Goal: Information Seeking & Learning: Learn about a topic

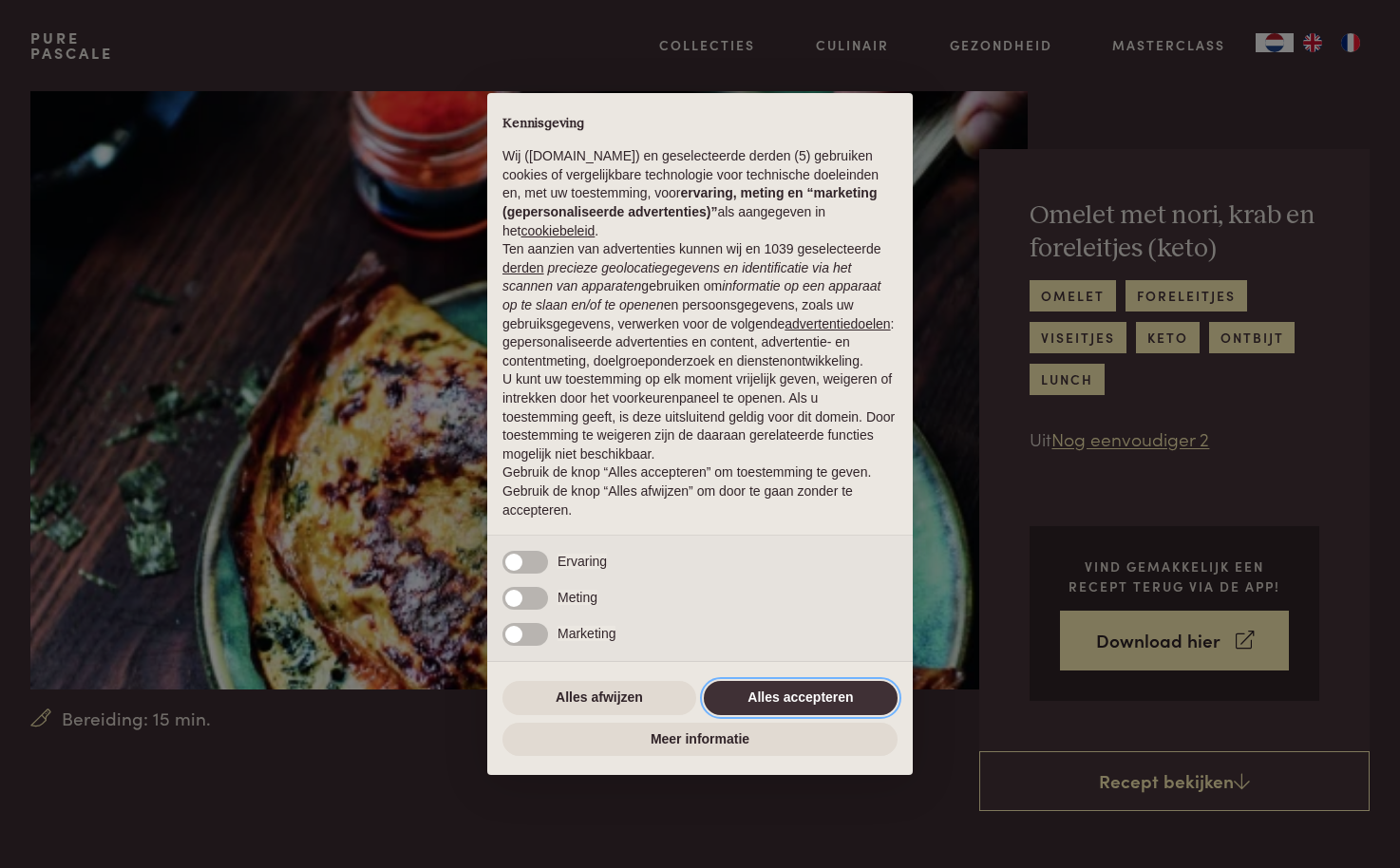
click at [857, 693] on button "Alles accepteren" at bounding box center [801, 697] width 193 height 34
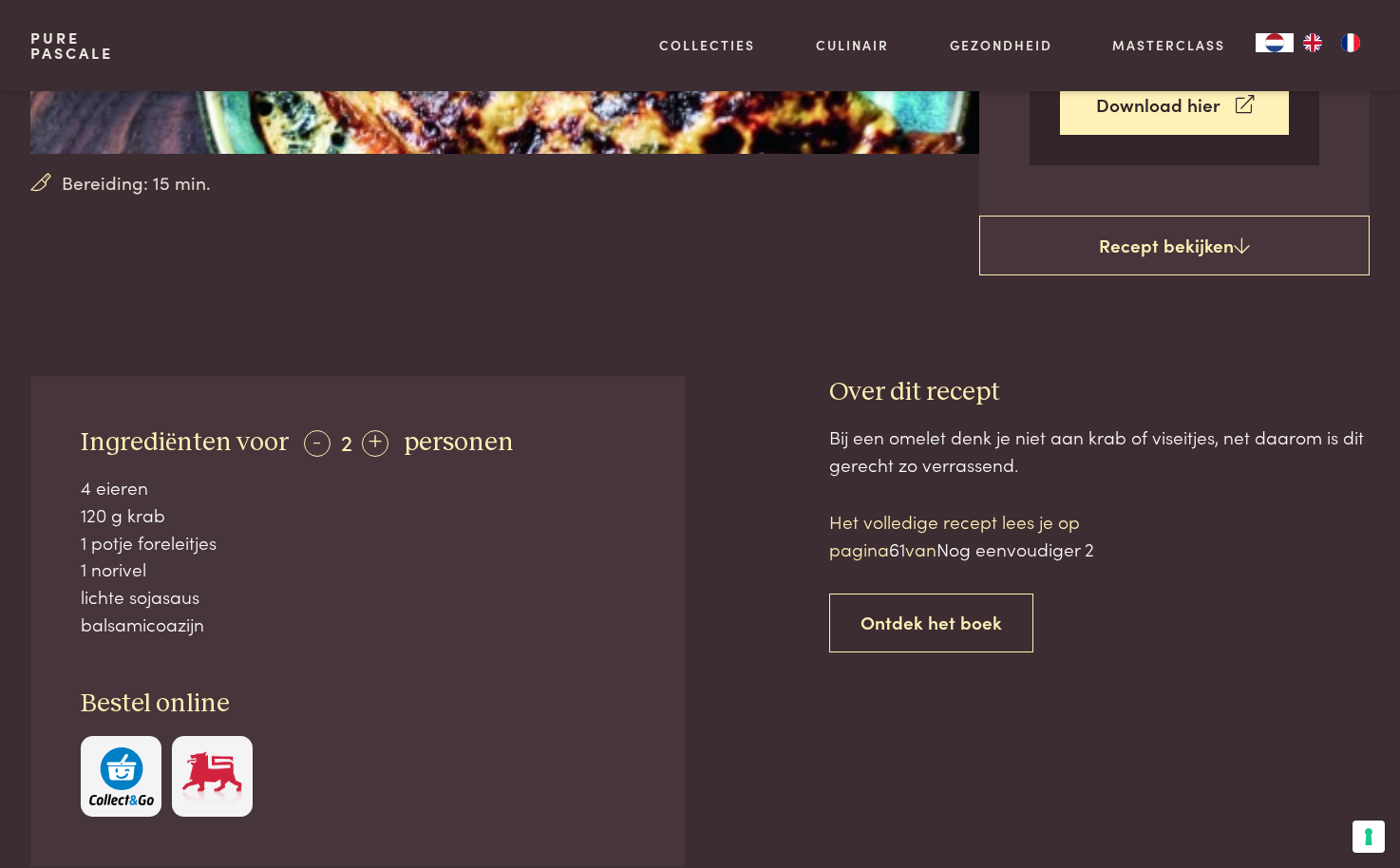
scroll to position [535, 0]
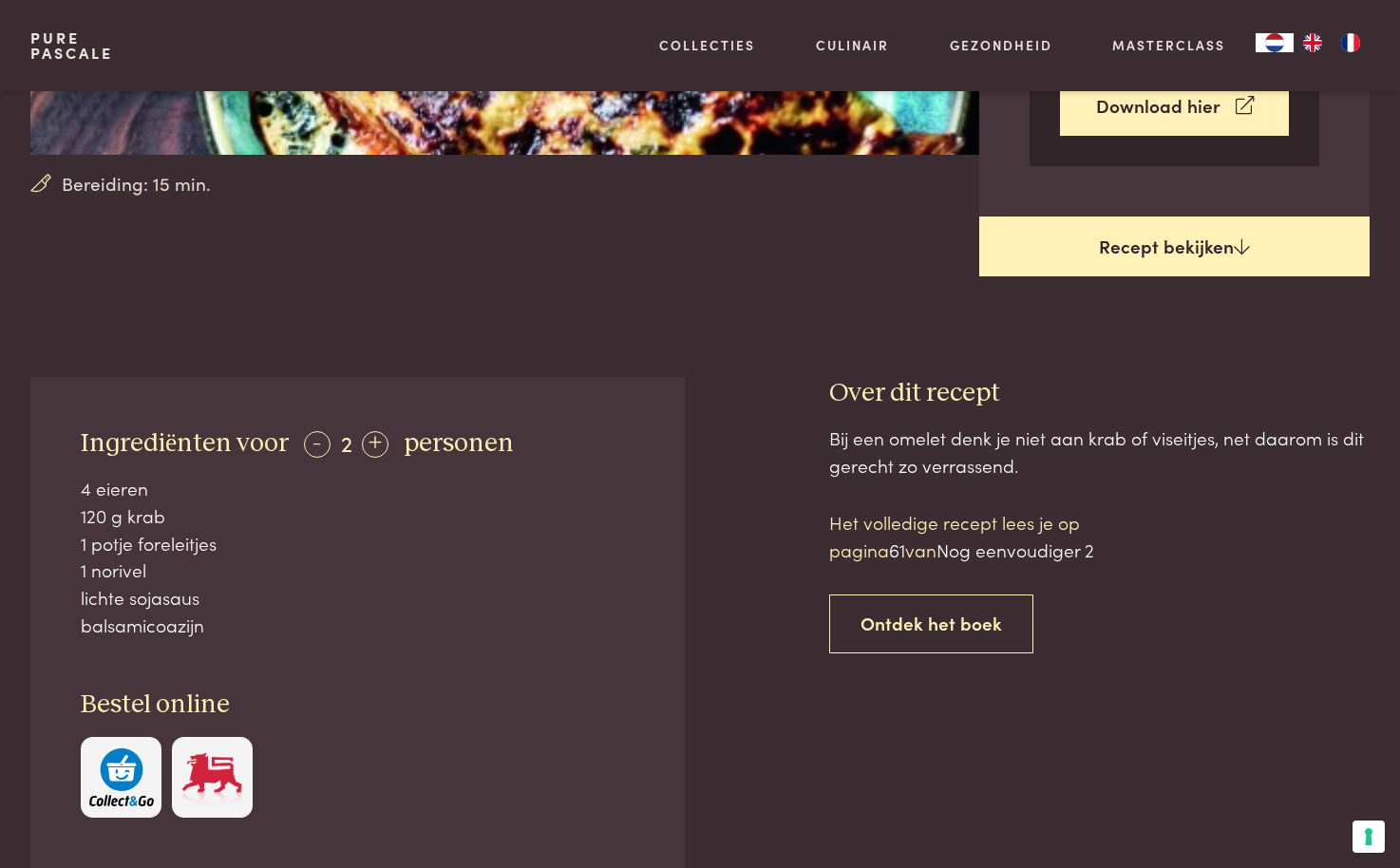
click at [1226, 241] on link "Recept bekijken" at bounding box center [1174, 247] width 391 height 61
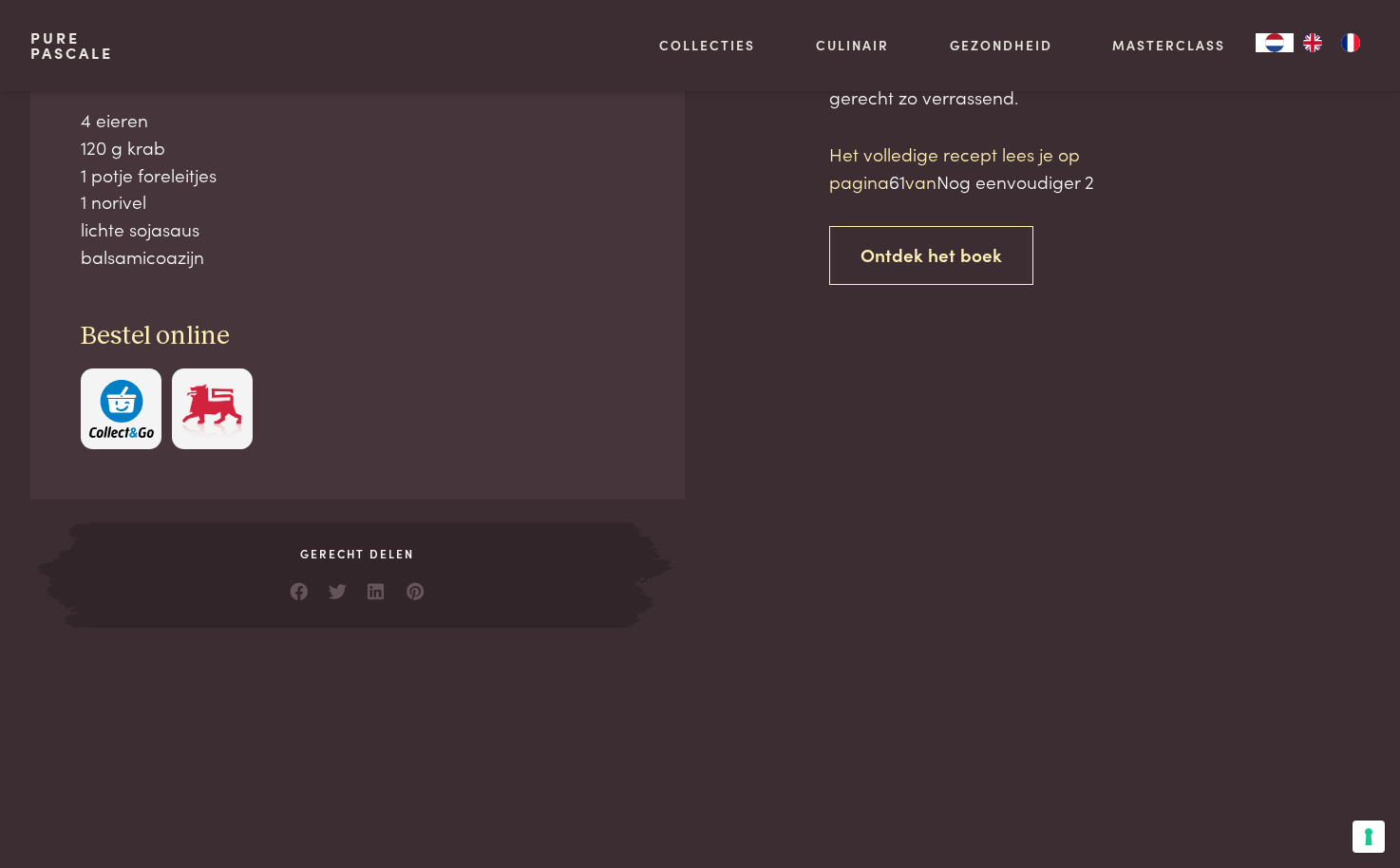
scroll to position [904, 0]
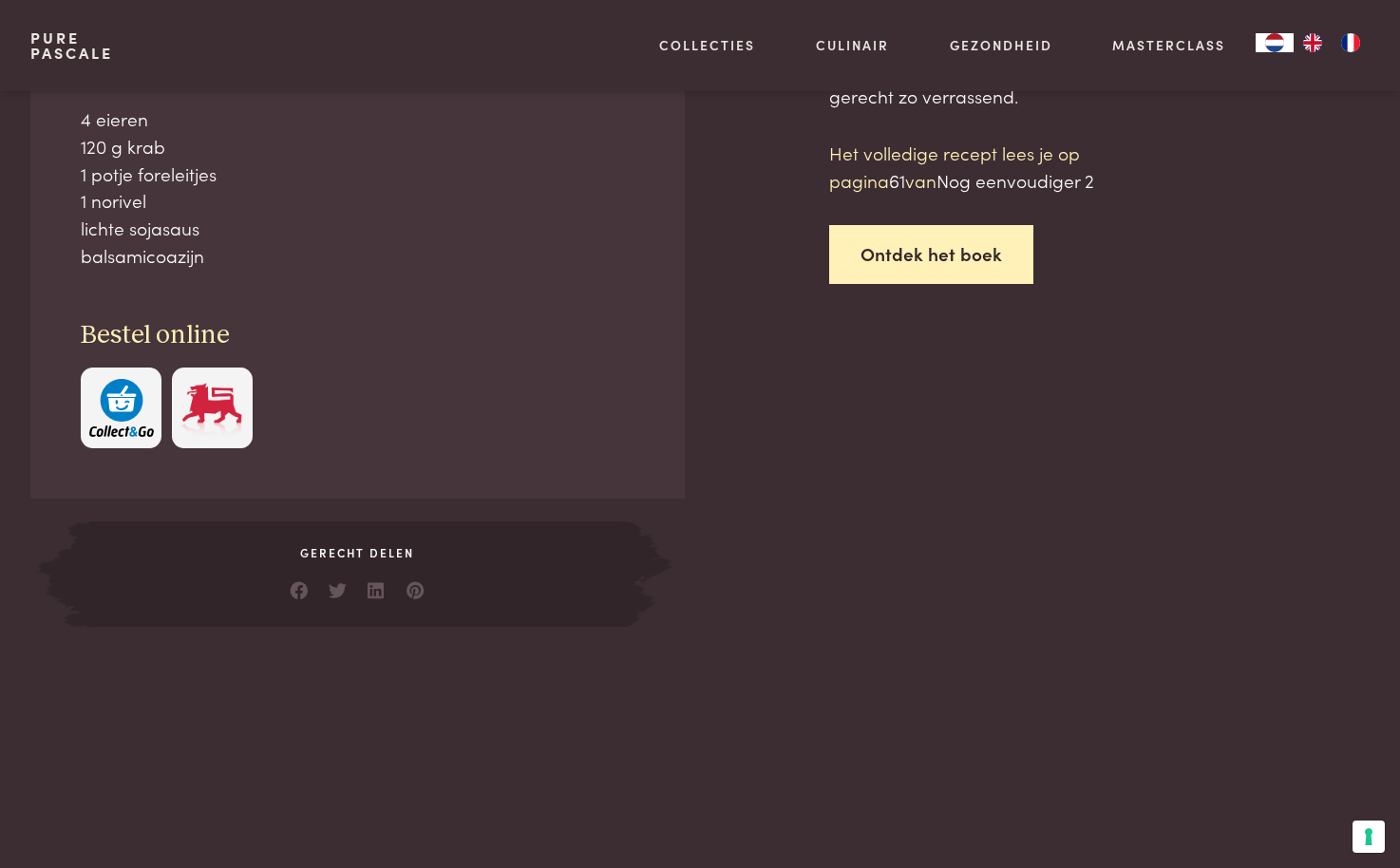
click at [924, 245] on link "Ontdek het boek" at bounding box center [930, 255] width 204 height 60
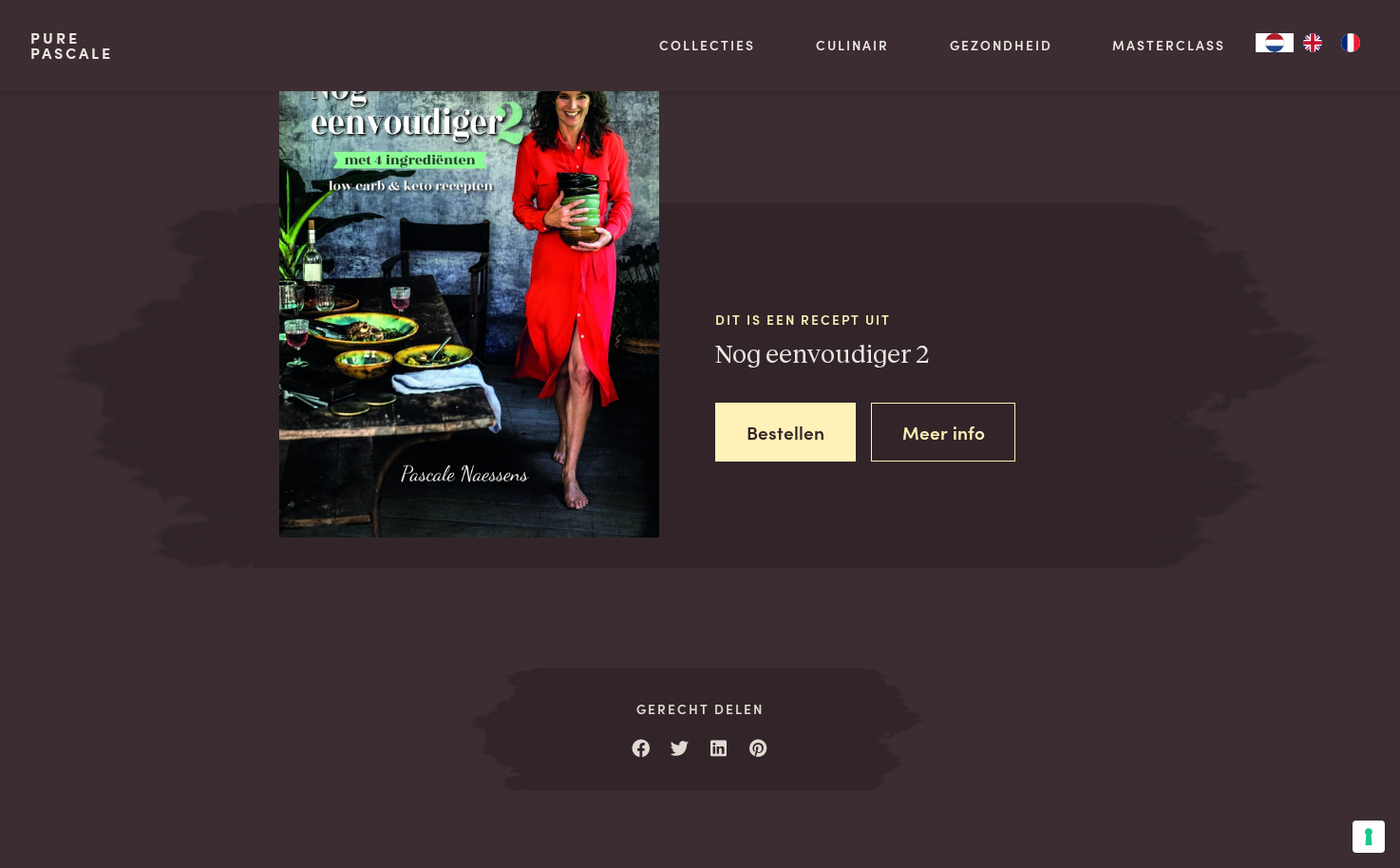
scroll to position [2694, 0]
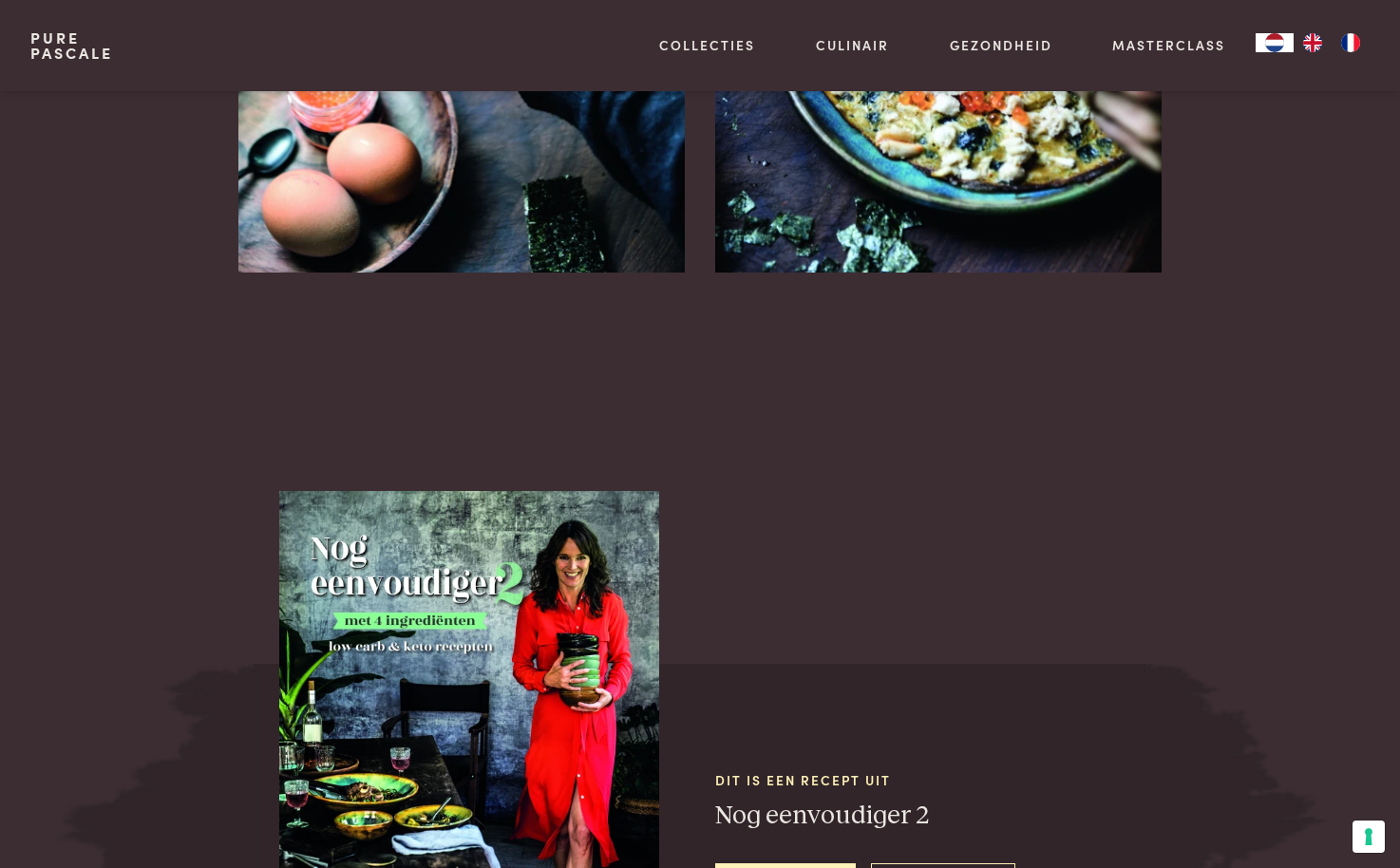
scroll to position [2077, 0]
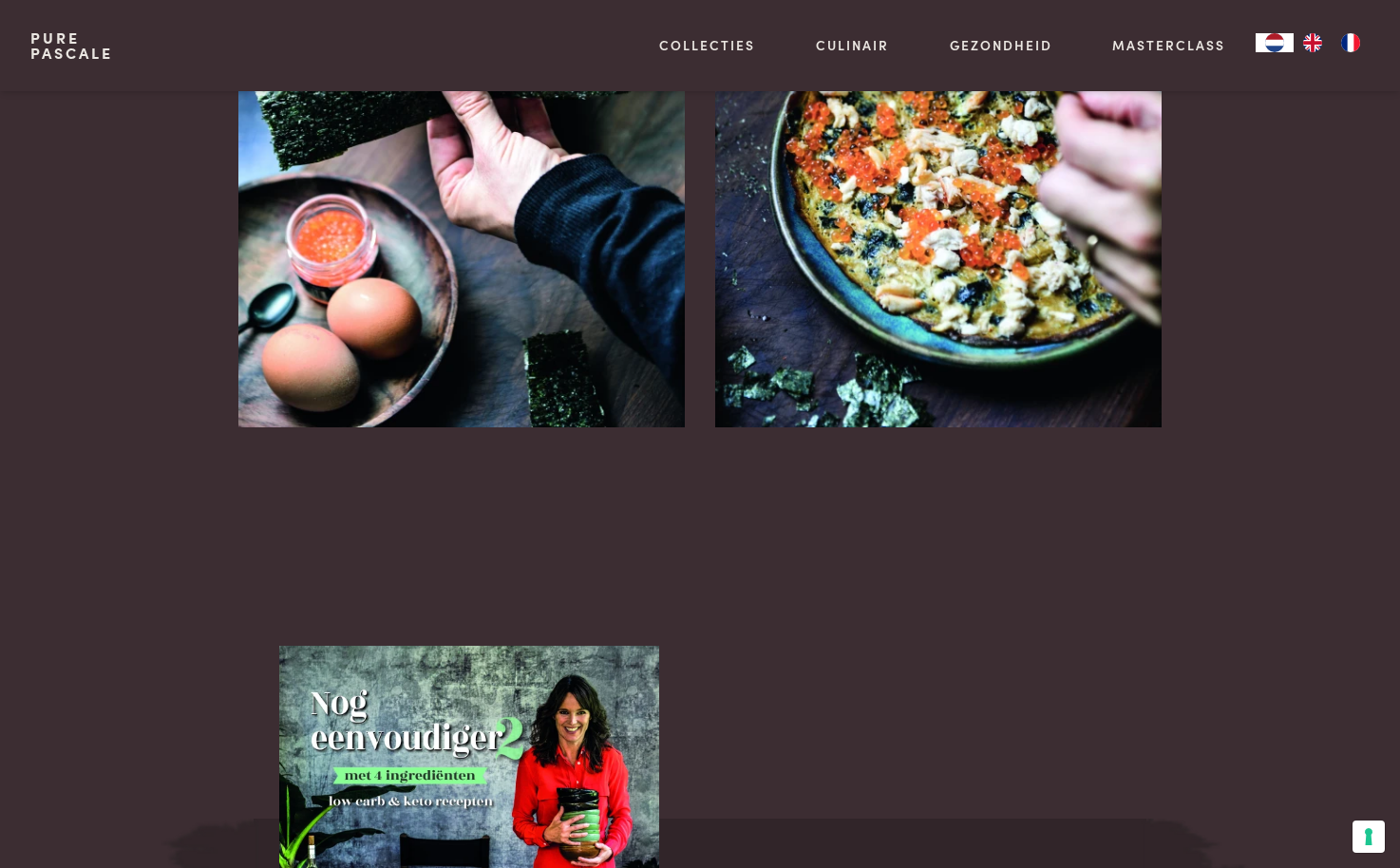
scroll to position [2694, 0]
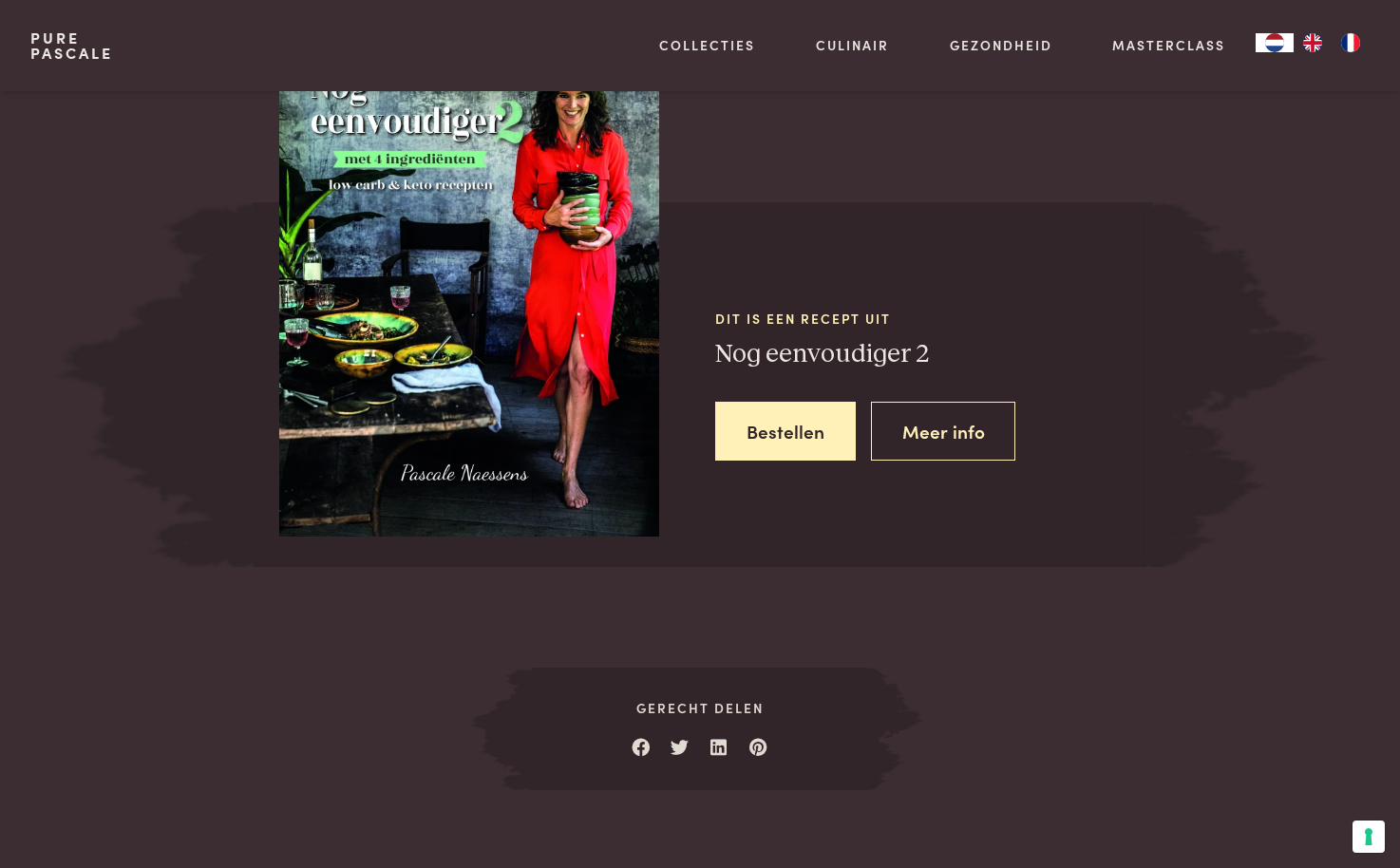
scroll to position [904, 0]
